Goal: Task Accomplishment & Management: Use online tool/utility

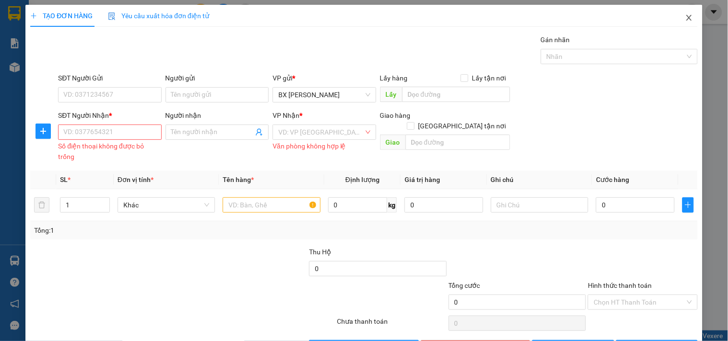
click at [686, 14] on span "Close" at bounding box center [688, 18] width 27 height 27
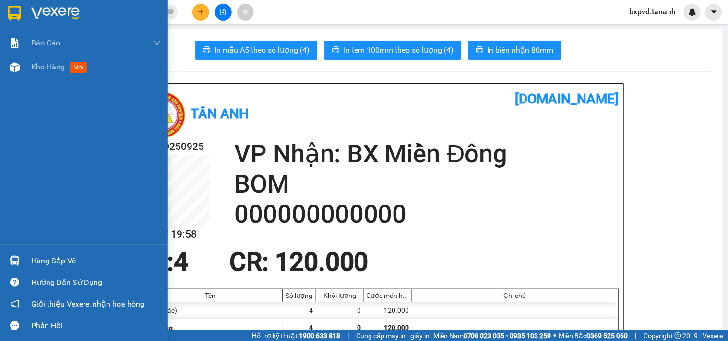
click at [19, 11] on img at bounding box center [14, 13] width 12 height 14
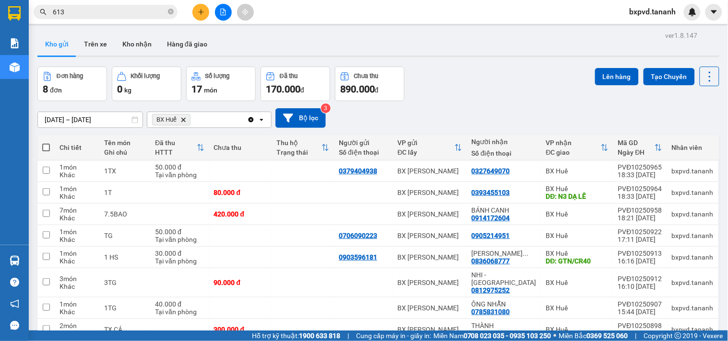
click at [48, 146] on span at bounding box center [46, 148] width 8 height 8
click at [46, 143] on input "checkbox" at bounding box center [46, 143] width 0 height 0
checkbox input "true"
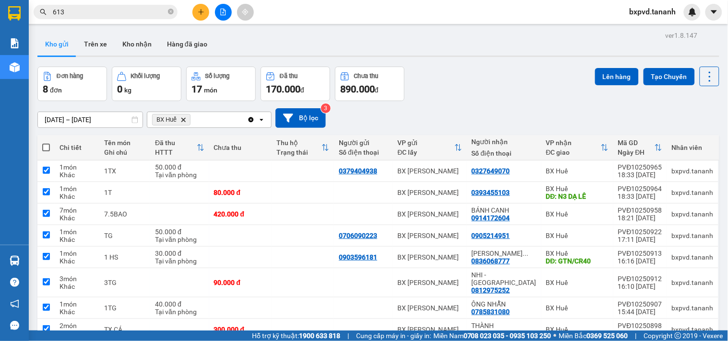
checkbox input "true"
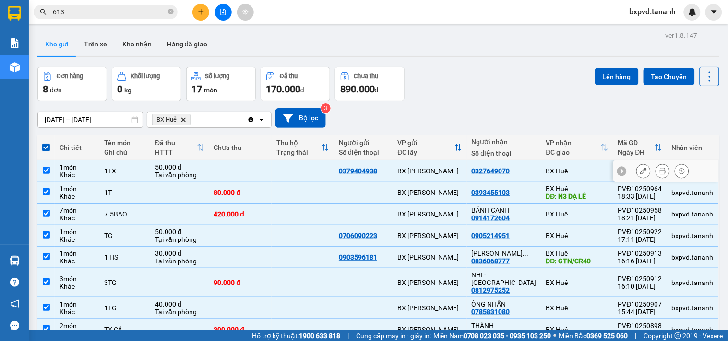
scroll to position [44, 0]
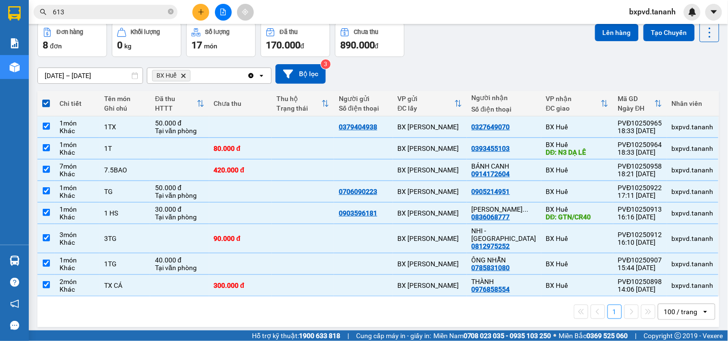
click at [183, 77] on icon "BX Huế, close by backspace" at bounding box center [183, 75] width 4 height 4
checkbox input "false"
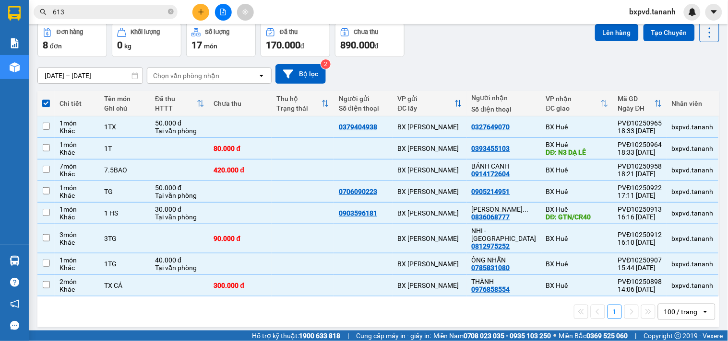
checkbox input "false"
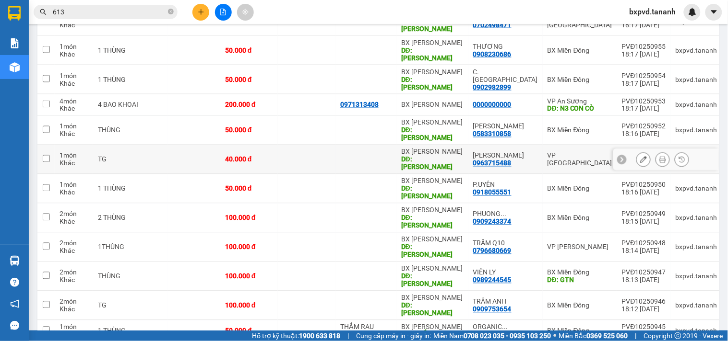
scroll to position [0, 0]
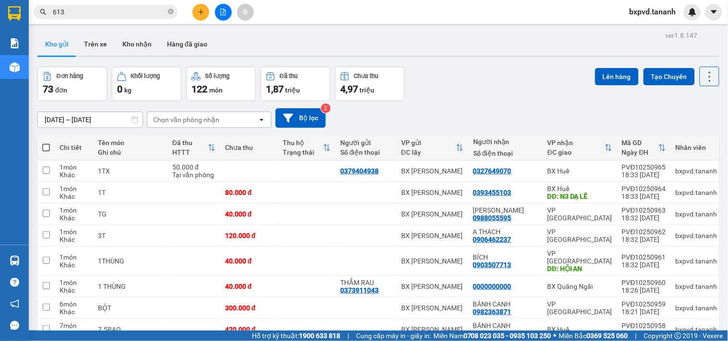
click at [46, 146] on span at bounding box center [46, 148] width 8 height 8
click at [46, 143] on input "checkbox" at bounding box center [46, 143] width 0 height 0
checkbox input "true"
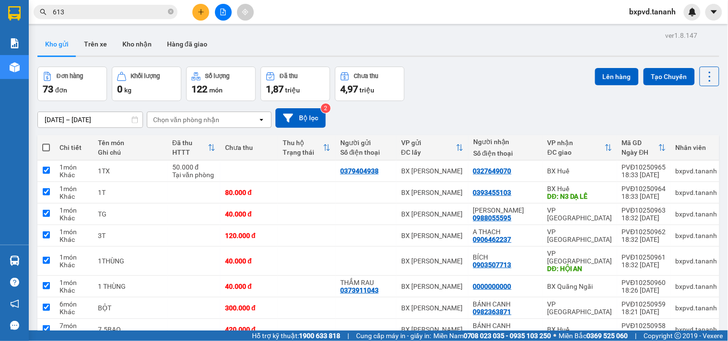
checkbox input "true"
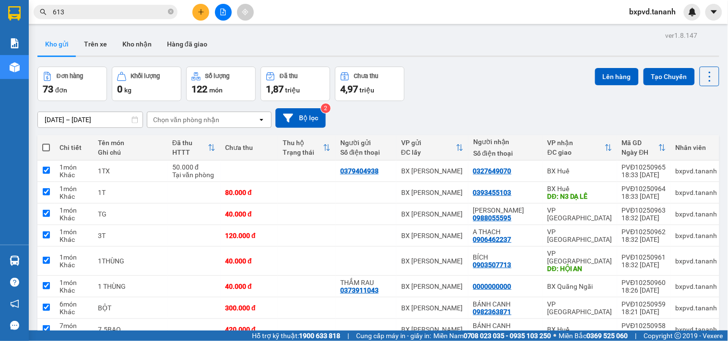
checkbox input "true"
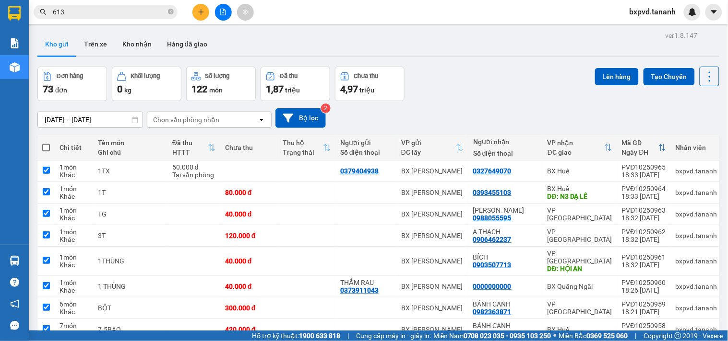
checkbox input "true"
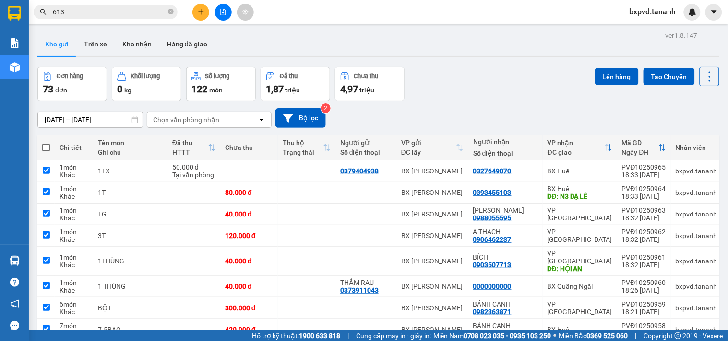
checkbox input "true"
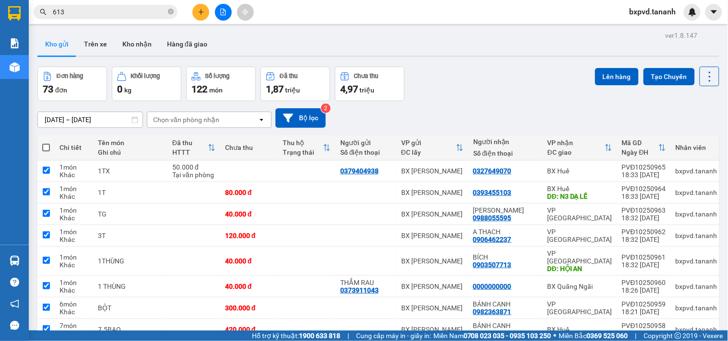
checkbox input "true"
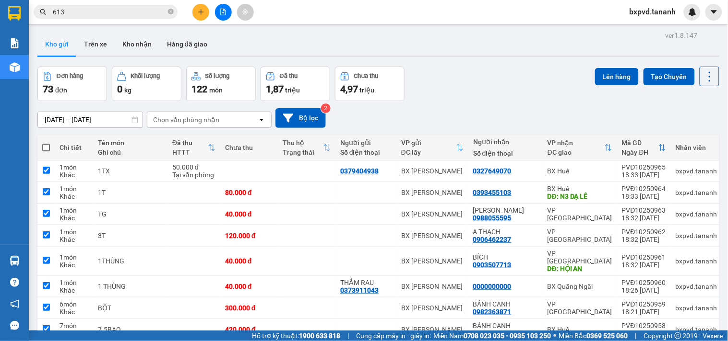
checkbox input "true"
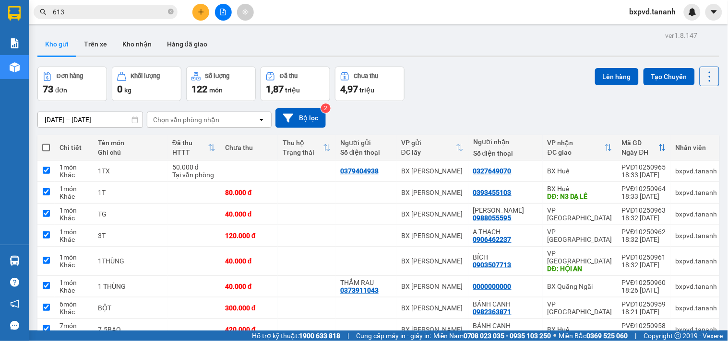
checkbox input "true"
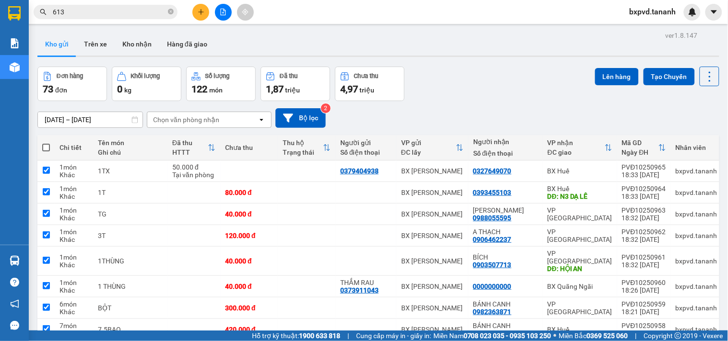
checkbox input "true"
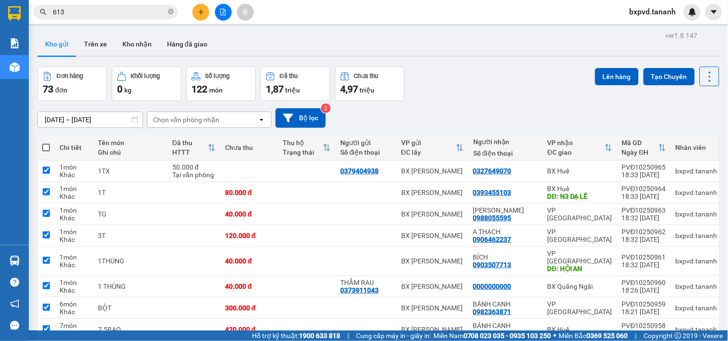
checkbox input "true"
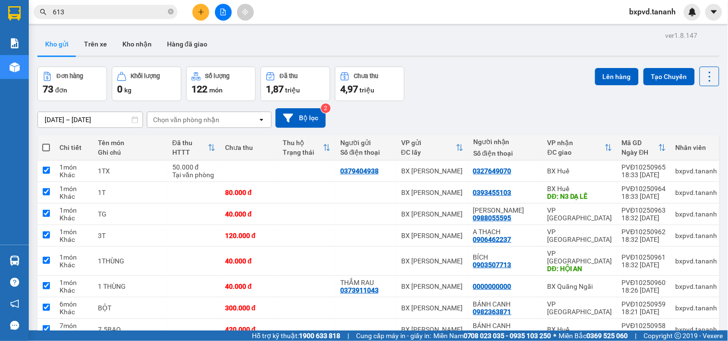
checkbox input "true"
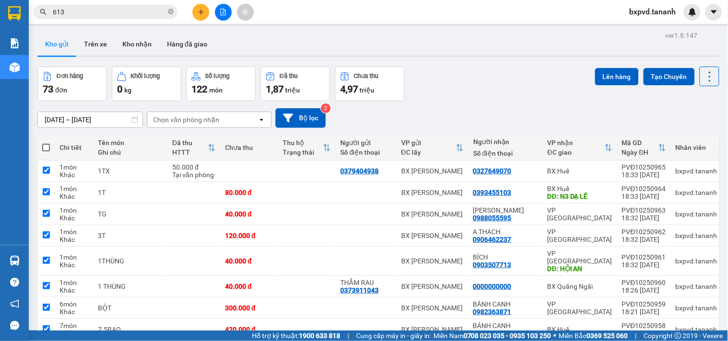
checkbox input "true"
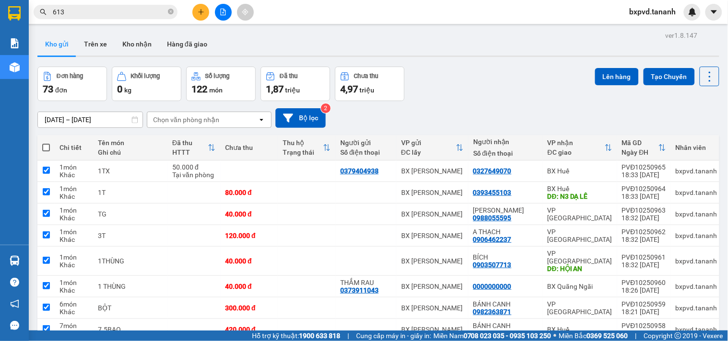
checkbox input "true"
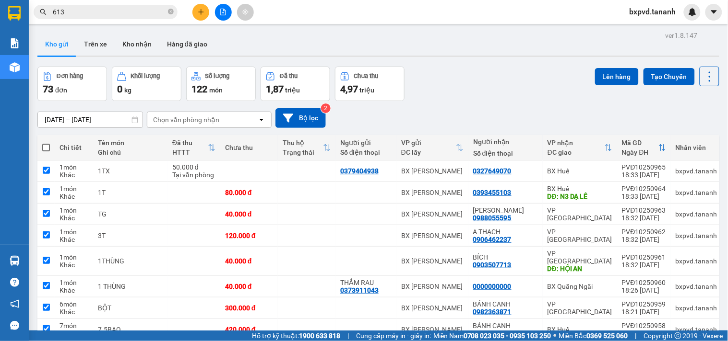
checkbox input "true"
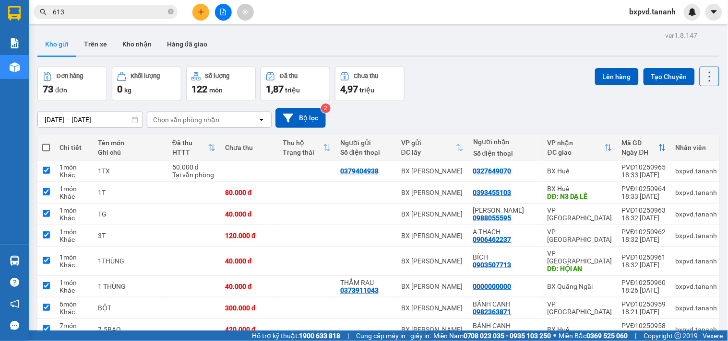
checkbox input "true"
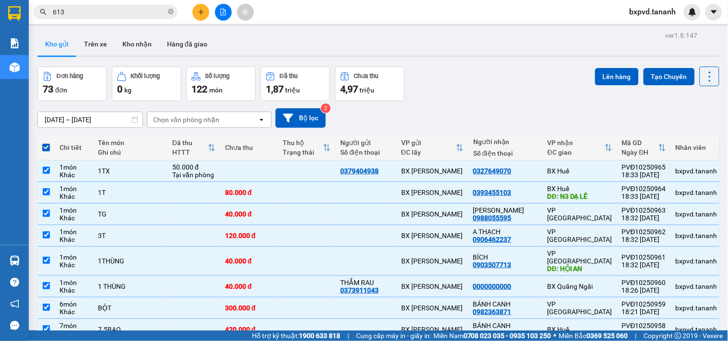
click at [199, 125] on div "Chọn văn phòng nhận" at bounding box center [202, 119] width 110 height 15
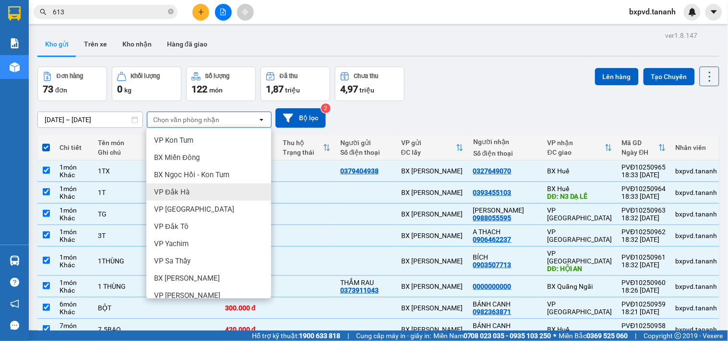
scroll to position [95, 0]
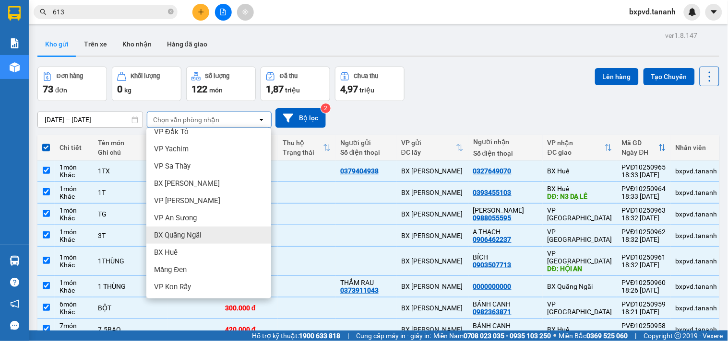
click at [203, 237] on div "BX Quãng Ngãi" at bounding box center [208, 235] width 125 height 17
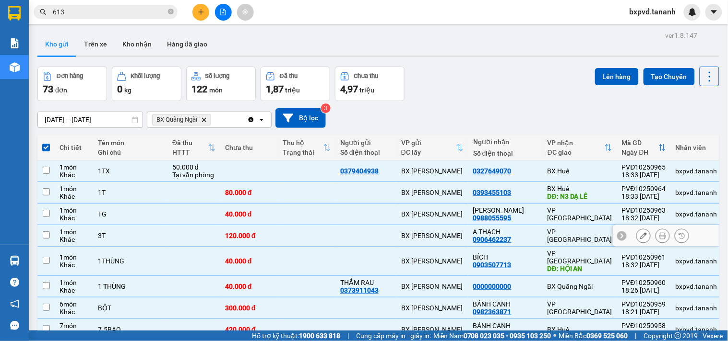
checkbox input "false"
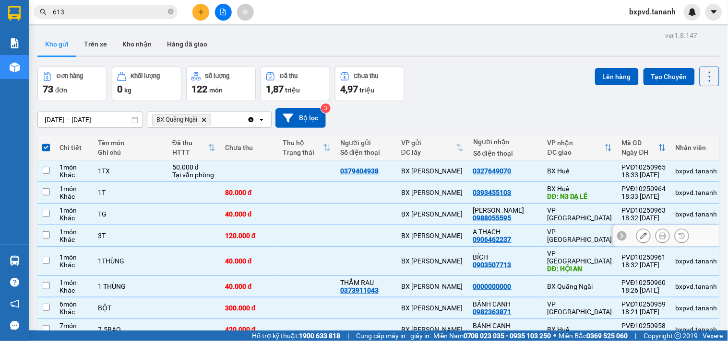
checkbox input "false"
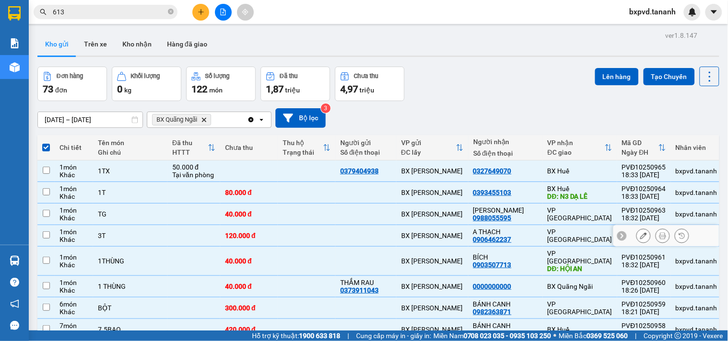
checkbox input "false"
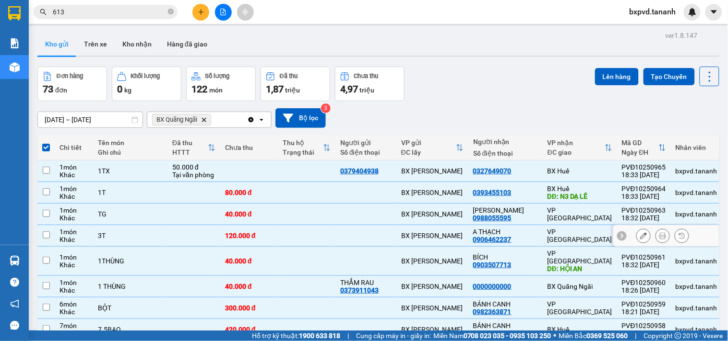
checkbox input "false"
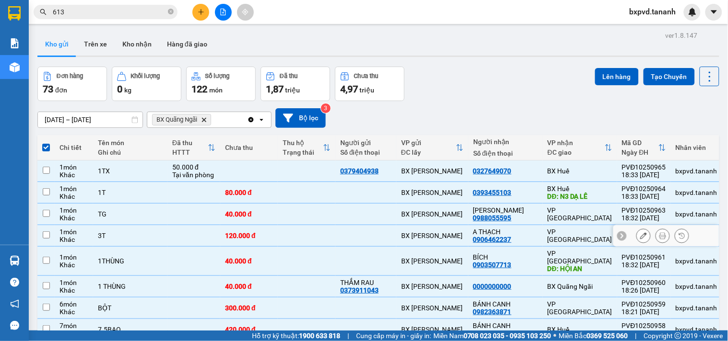
checkbox input "false"
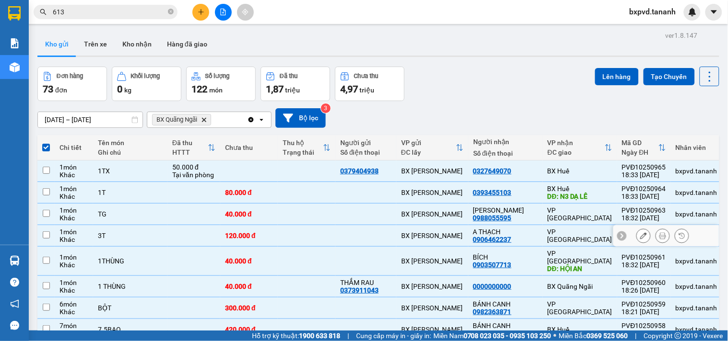
checkbox input "false"
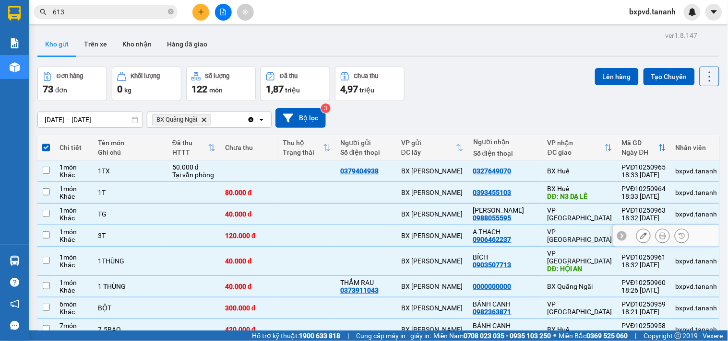
checkbox input "false"
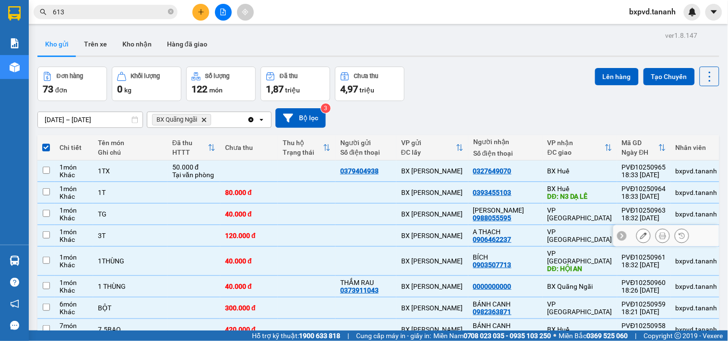
checkbox input "false"
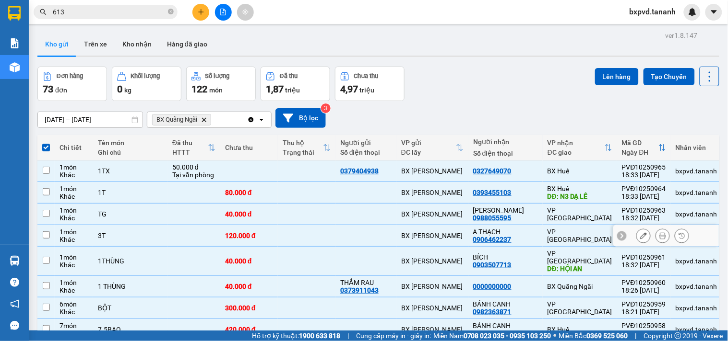
checkbox input "false"
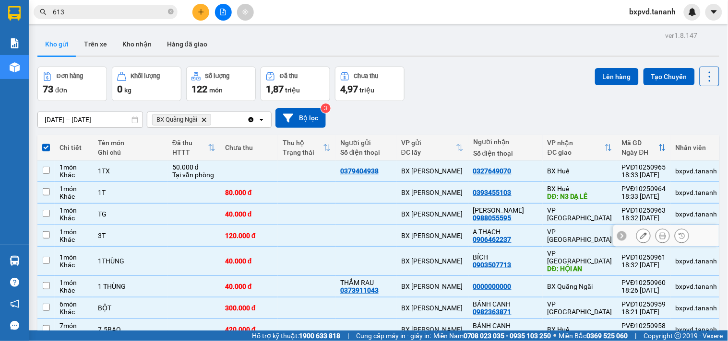
checkbox input "false"
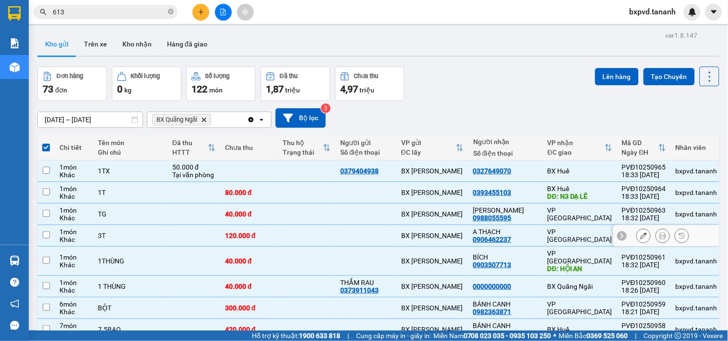
checkbox input "false"
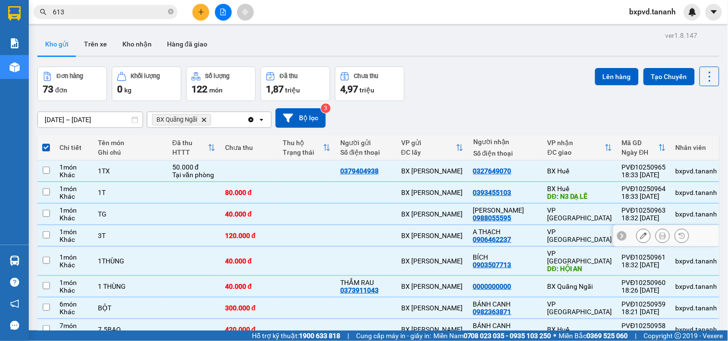
checkbox input "false"
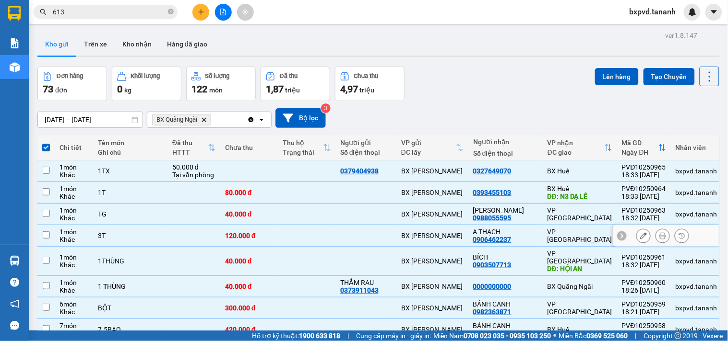
checkbox input "false"
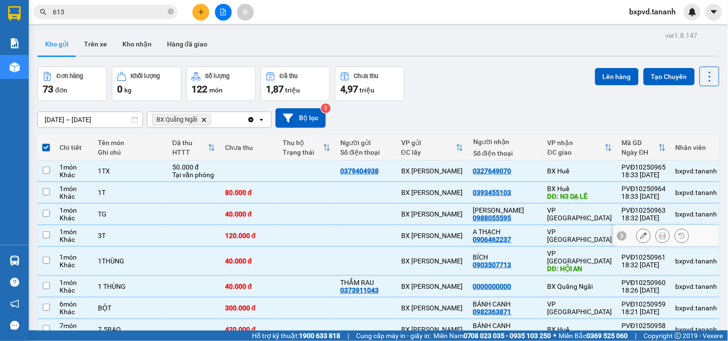
checkbox input "false"
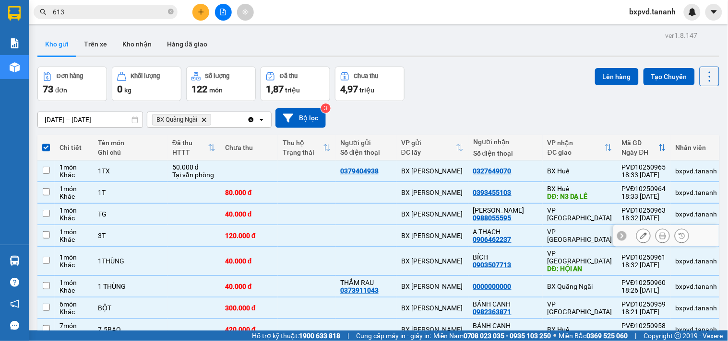
checkbox input "false"
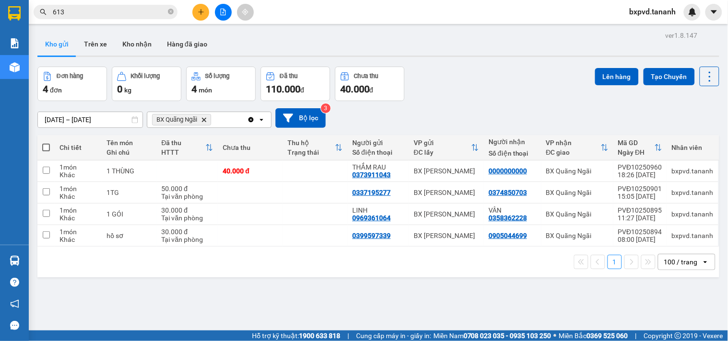
click at [51, 142] on th at bounding box center [45, 147] width 17 height 25
click at [42, 145] on span at bounding box center [46, 148] width 8 height 8
click at [46, 143] on input "checkbox" at bounding box center [46, 143] width 0 height 0
checkbox input "true"
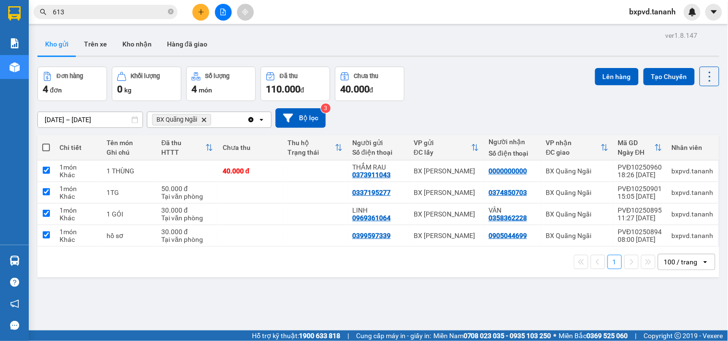
checkbox input "true"
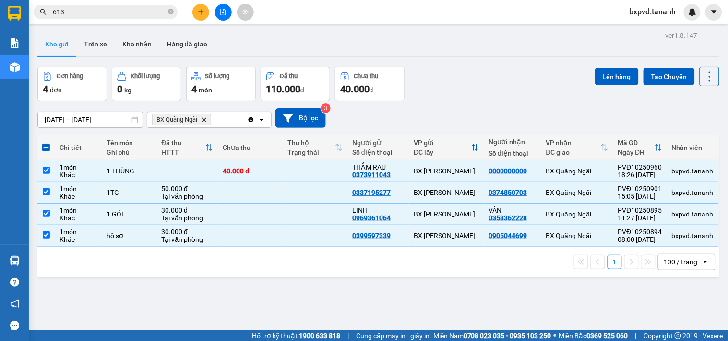
click at [207, 119] on icon "Delete" at bounding box center [204, 120] width 6 height 6
checkbox input "false"
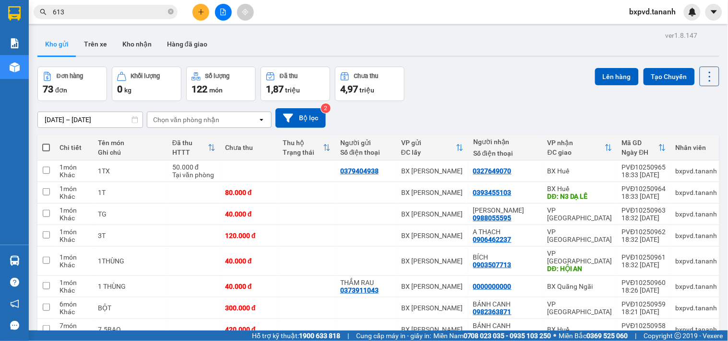
click at [42, 149] on span at bounding box center [46, 148] width 8 height 8
click at [46, 143] on input "checkbox" at bounding box center [46, 143] width 0 height 0
checkbox input "true"
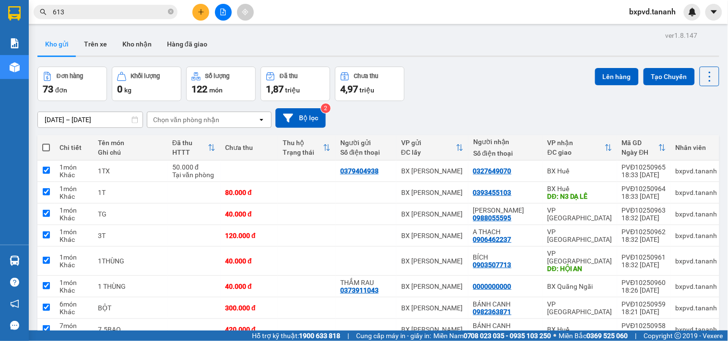
checkbox input "true"
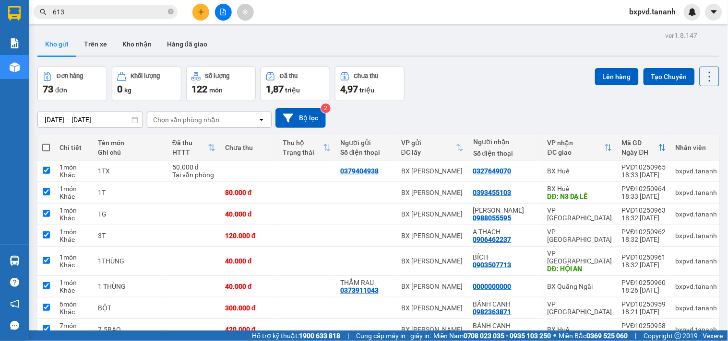
checkbox input "true"
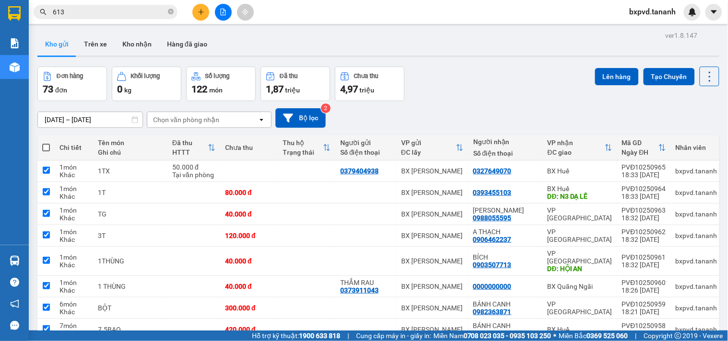
checkbox input "true"
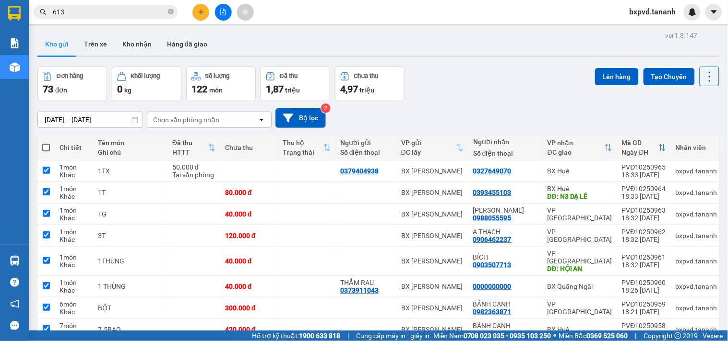
checkbox input "true"
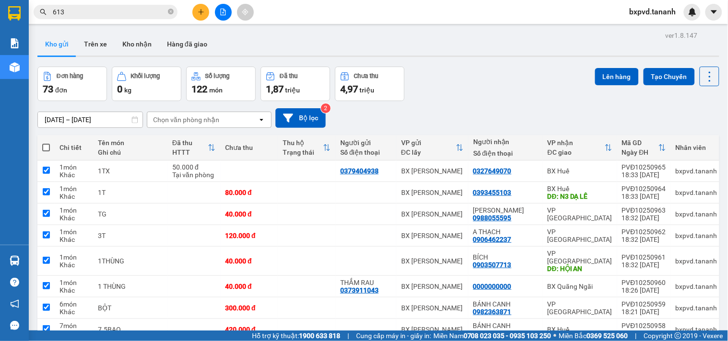
checkbox input "true"
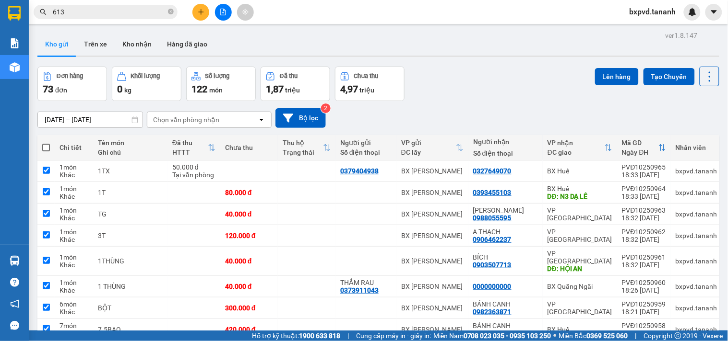
checkbox input "true"
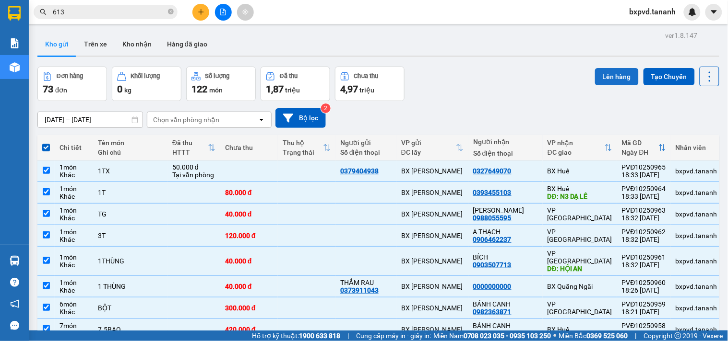
click at [618, 78] on button "Lên hàng" at bounding box center [617, 76] width 44 height 17
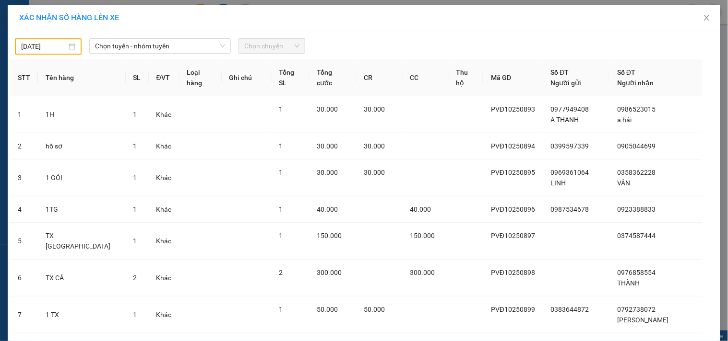
click at [45, 42] on input "[DATE]" at bounding box center [44, 46] width 46 height 11
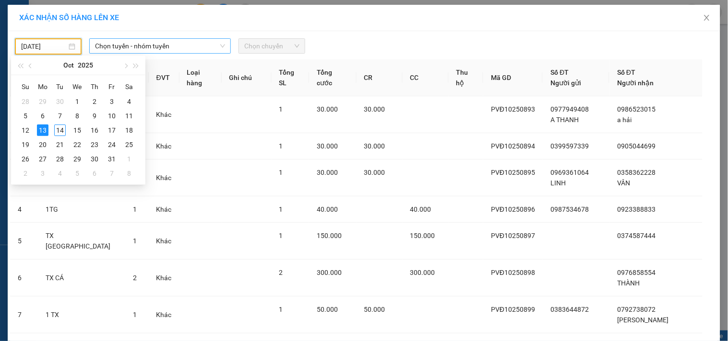
click at [116, 52] on span "Chọn tuyến - nhóm tuyến" at bounding box center [160, 46] width 130 height 14
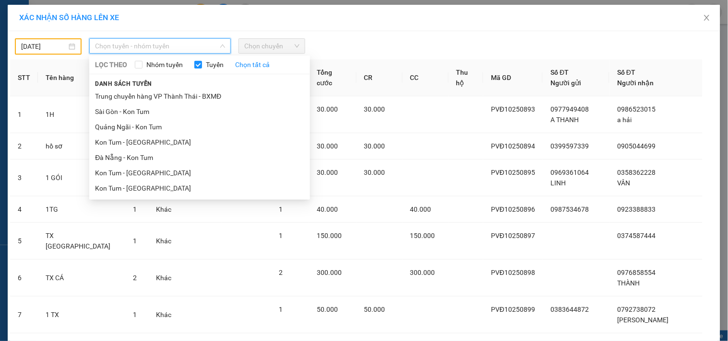
click at [58, 41] on input "[DATE]" at bounding box center [44, 46] width 46 height 11
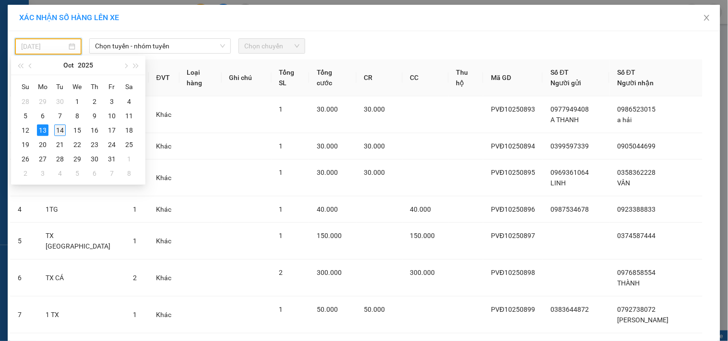
click at [60, 129] on div "14" at bounding box center [60, 131] width 12 height 12
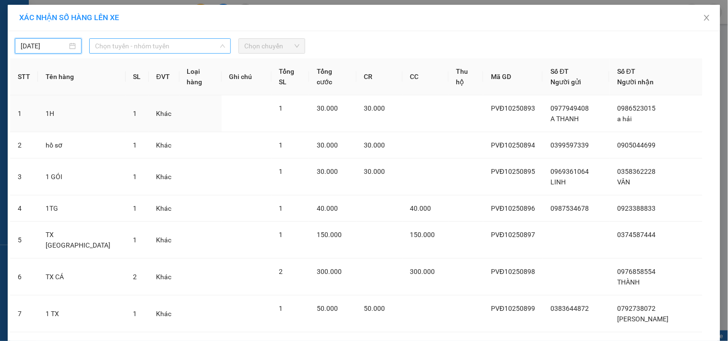
click at [160, 49] on span "Chọn tuyến - nhóm tuyến" at bounding box center [160, 46] width 130 height 14
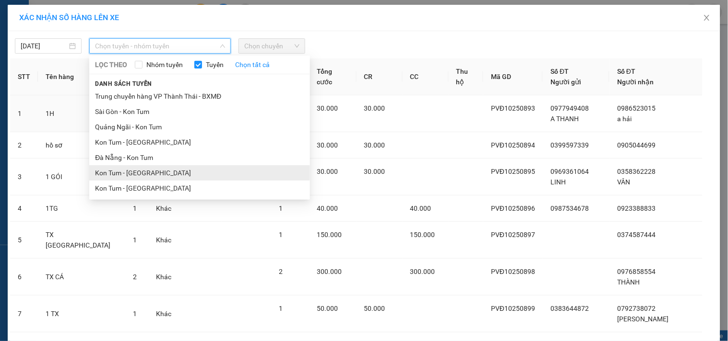
click at [155, 171] on li "Kon Tum - [GEOGRAPHIC_DATA]" at bounding box center [199, 172] width 221 height 15
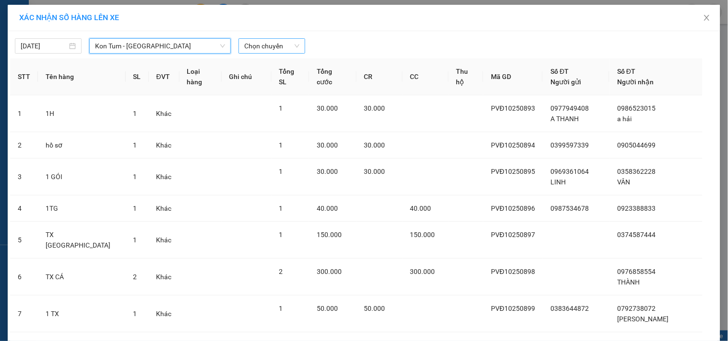
click at [264, 48] on span "Chọn chuyến" at bounding box center [271, 46] width 55 height 14
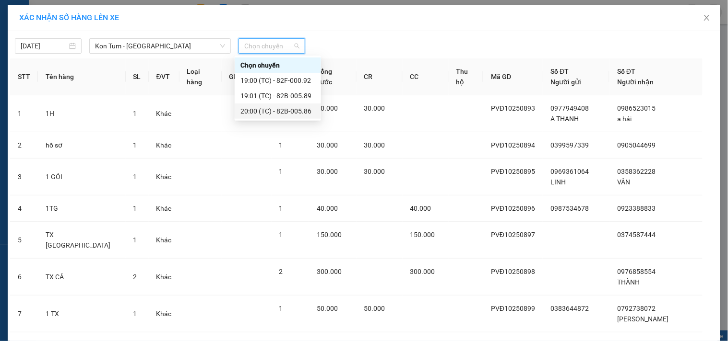
click at [277, 109] on div "20:00 (TC) - 82B-005.86" at bounding box center [277, 111] width 75 height 11
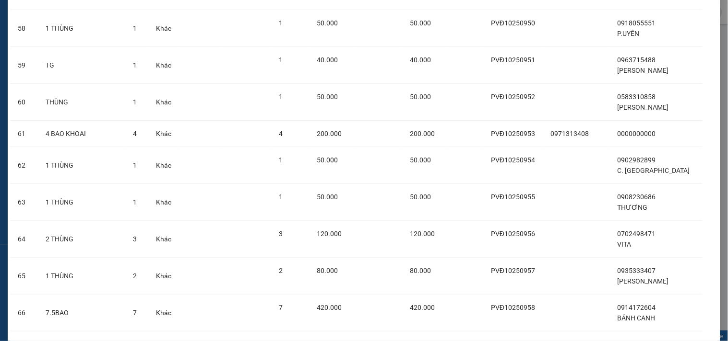
scroll to position [2346, 0]
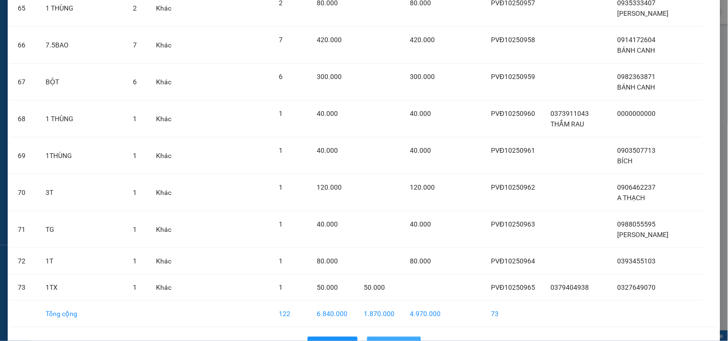
click at [390, 340] on span "Lên hàng" at bounding box center [399, 345] width 28 height 11
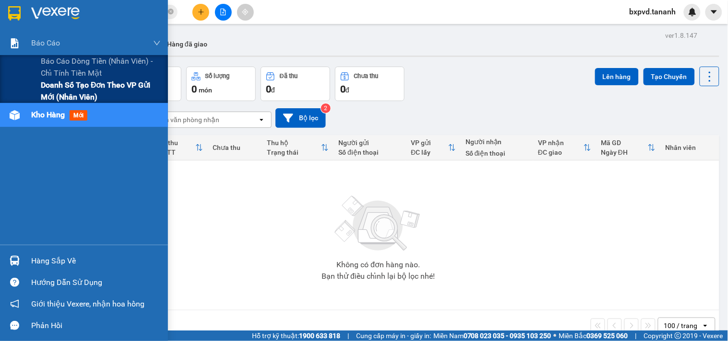
click at [61, 85] on span "Doanh số tạo đơn theo VP gửi mới (nhân viên)" at bounding box center [101, 91] width 120 height 24
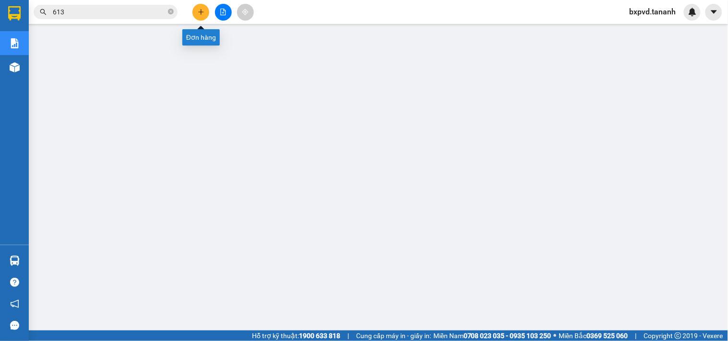
click at [197, 17] on button at bounding box center [200, 12] width 17 height 17
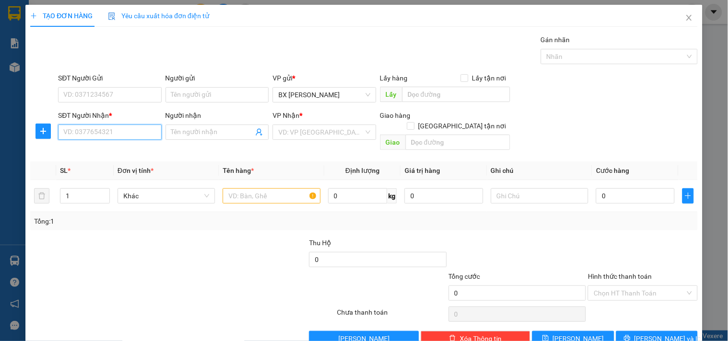
click at [104, 134] on input "SĐT Người Nhận *" at bounding box center [109, 132] width 103 height 15
click at [108, 152] on div "0919468119 - BÁNH CANH" at bounding box center [108, 151] width 91 height 11
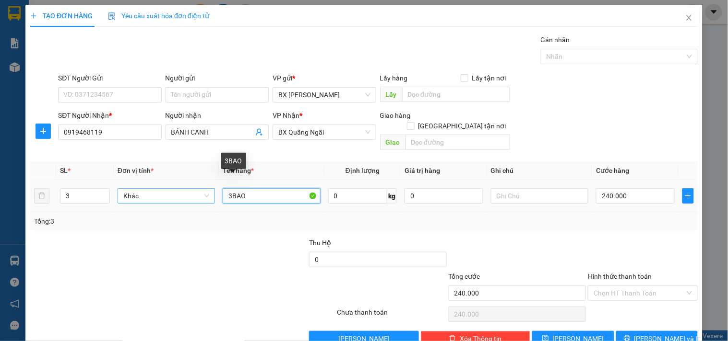
drag, startPoint x: 232, startPoint y: 183, endPoint x: 202, endPoint y: 183, distance: 29.3
click at [204, 183] on tr "3 Khác 3BAO 0 kg 0 240.000" at bounding box center [363, 196] width 667 height 32
drag, startPoint x: 228, startPoint y: 184, endPoint x: 202, endPoint y: 183, distance: 25.9
click at [202, 183] on tr "3 Khác 2BAO 0 kg 0 240.000" at bounding box center [363, 196] width 667 height 32
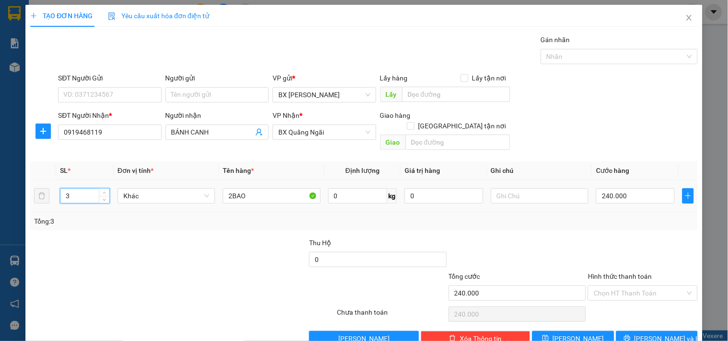
drag, startPoint x: 77, startPoint y: 182, endPoint x: 0, endPoint y: 186, distance: 77.3
click at [0, 186] on div "TẠO ĐƠN HÀNG Yêu cầu xuất hóa đơn điện tử Transit Pickup Surcharge Ids Transit …" at bounding box center [364, 170] width 728 height 341
click at [623, 188] on input "240.000" at bounding box center [635, 195] width 79 height 15
click at [554, 331] on button "[PERSON_NAME]" at bounding box center [573, 338] width 82 height 15
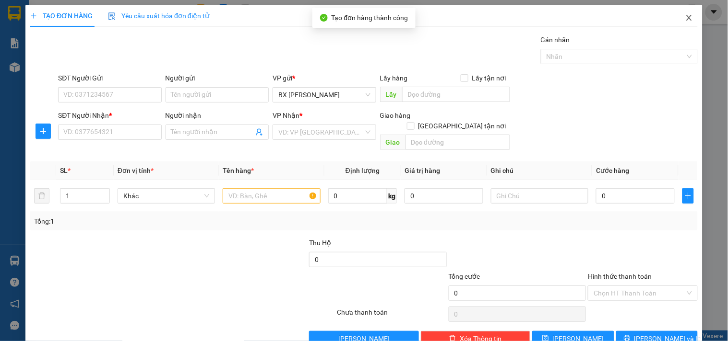
click at [685, 15] on icon "close" at bounding box center [689, 18] width 8 height 8
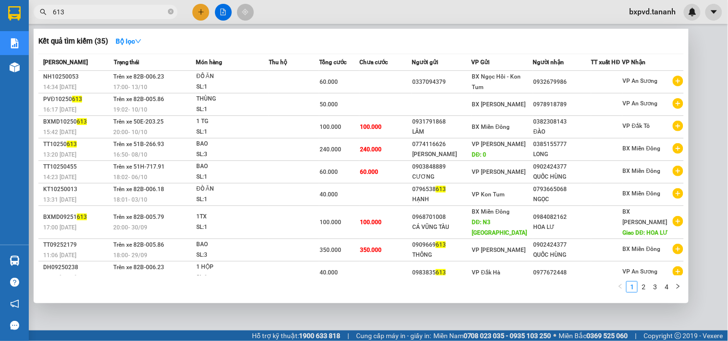
click at [124, 8] on input "613" at bounding box center [109, 12] width 113 height 11
drag, startPoint x: 124, startPoint y: 8, endPoint x: 72, endPoint y: 9, distance: 51.8
click at [72, 9] on input "613" at bounding box center [109, 12] width 113 height 11
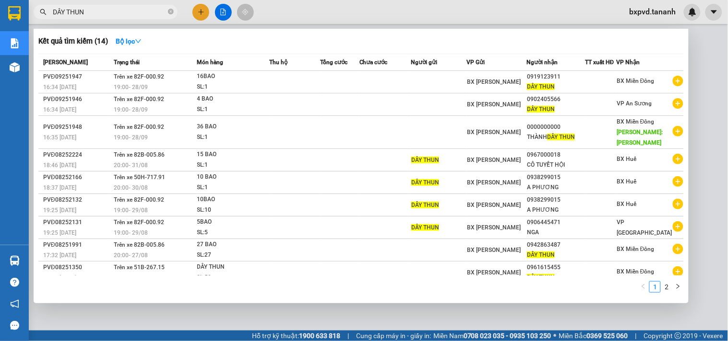
drag, startPoint x: 96, startPoint y: 15, endPoint x: 58, endPoint y: 15, distance: 38.8
click at [58, 15] on input "DÂY THUN" at bounding box center [109, 12] width 113 height 11
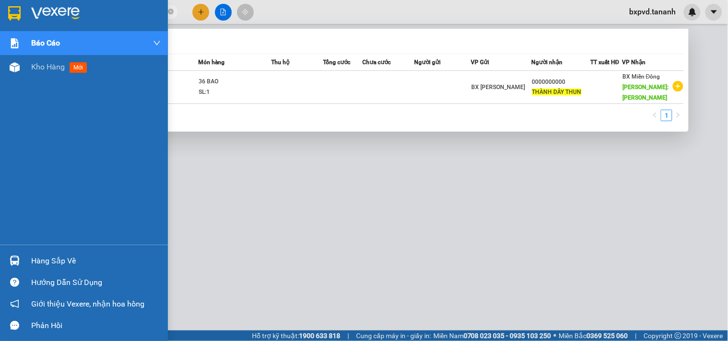
click at [11, 9] on img at bounding box center [14, 13] width 12 height 14
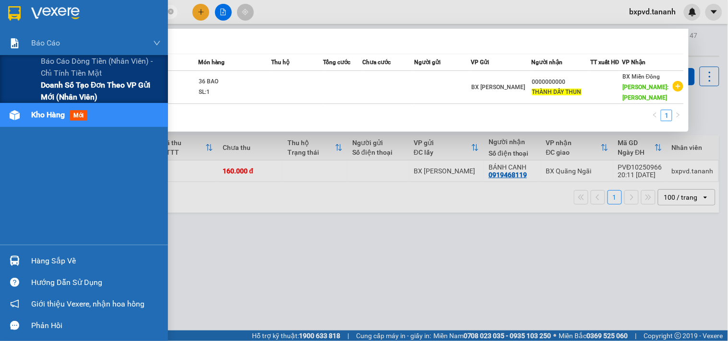
click at [93, 98] on span "Doanh số tạo đơn theo VP gửi mới (nhân viên)" at bounding box center [101, 91] width 120 height 24
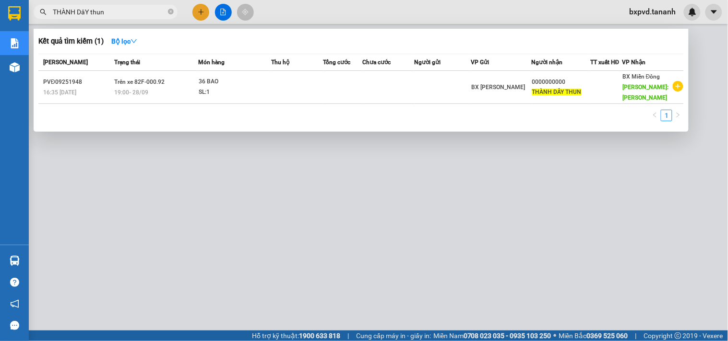
click at [329, 219] on div at bounding box center [364, 170] width 728 height 341
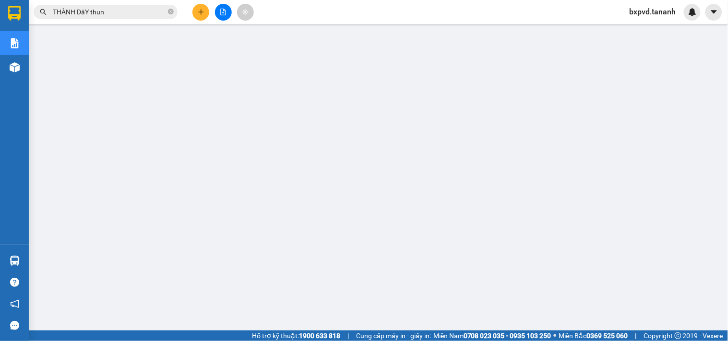
scroll to position [27, 0]
